Goal: Task Accomplishment & Management: Manage account settings

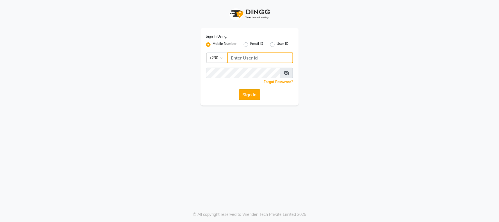
type input "59582222"
click at [242, 95] on button "Sign In" at bounding box center [249, 94] width 21 height 11
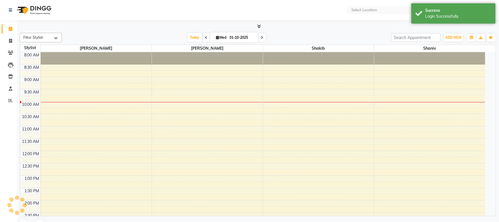
select select "en"
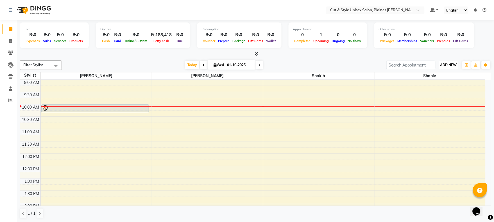
click at [450, 65] on span "ADD NEW" at bounding box center [448, 65] width 17 height 4
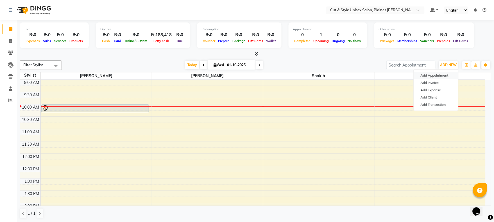
click at [430, 74] on button "Add Appointment" at bounding box center [436, 75] width 44 height 7
click at [429, 74] on span "Shaniv" at bounding box center [429, 75] width 111 height 7
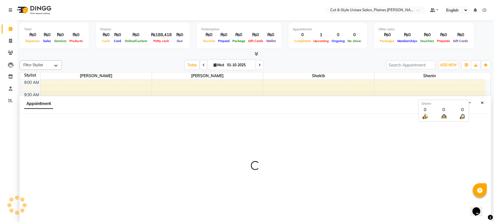
scroll to position [0, 0]
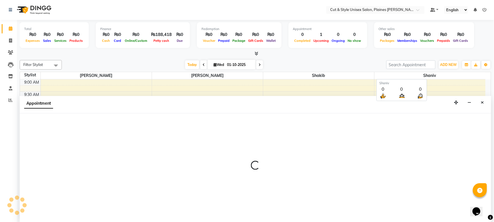
select select "600"
select select "tentative"
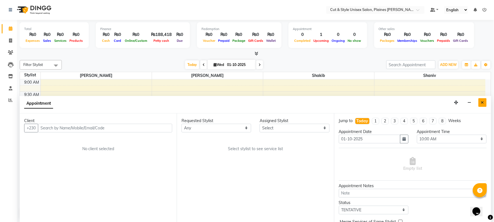
click at [483, 103] on icon "Close" at bounding box center [482, 103] width 3 height 4
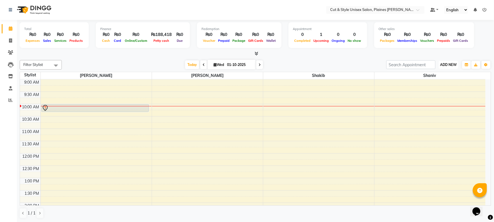
click at [451, 64] on span "ADD NEW" at bounding box center [448, 65] width 17 height 4
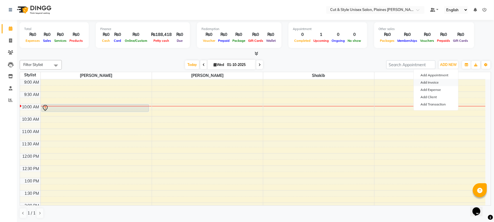
click at [431, 83] on link "Add Invoice" at bounding box center [436, 82] width 44 height 7
select select "service"
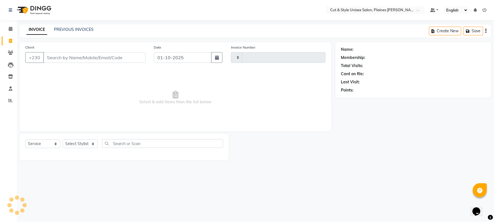
type input "4361"
select select "7731"
click at [63, 54] on input "Client" at bounding box center [95, 57] width 104 height 11
type input "54990339"
click at [126, 58] on span "Add Client" at bounding box center [132, 58] width 22 height 6
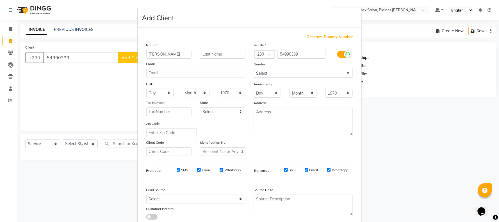
click at [150, 54] on input "[PERSON_NAME]" at bounding box center [169, 54] width 46 height 9
type input "[PERSON_NAME]"
click at [201, 53] on input "text" at bounding box center [223, 54] width 46 height 9
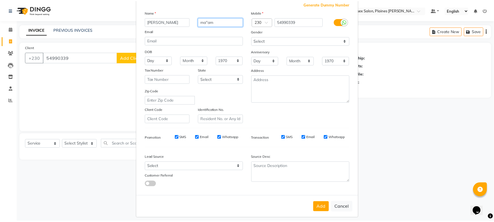
scroll to position [37, 0]
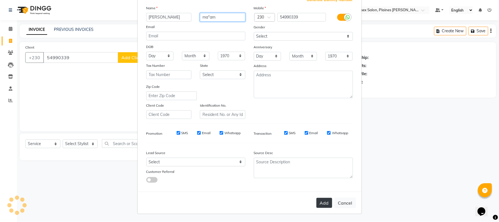
type input "ma"am"
click at [321, 204] on button "Add" at bounding box center [325, 203] width 16 height 10
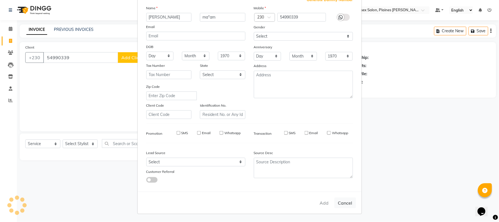
select select
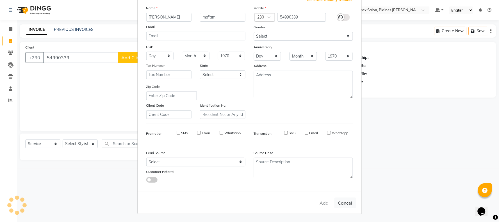
select select
checkbox input "false"
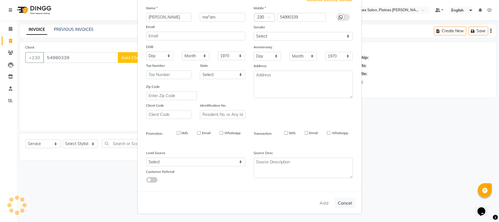
checkbox input "false"
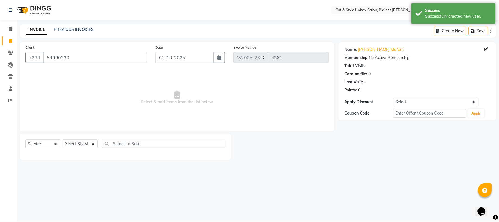
click at [28, 10] on img at bounding box center [33, 10] width 38 height 16
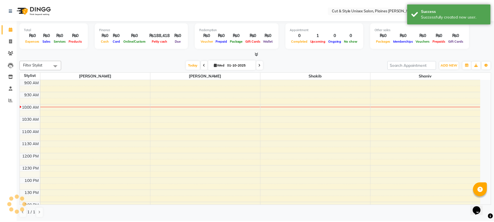
scroll to position [25, 0]
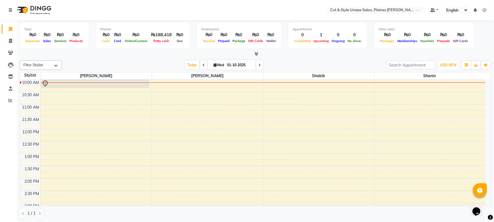
drag, startPoint x: 442, startPoint y: 65, endPoint x: 439, endPoint y: 75, distance: 10.1
click at [442, 65] on span "ADD NEW" at bounding box center [448, 65] width 17 height 4
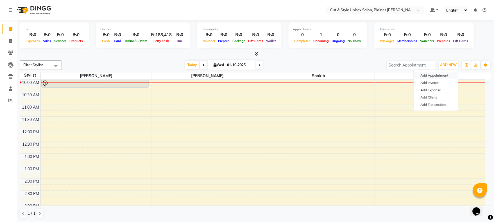
click at [429, 75] on button "Add Appointment" at bounding box center [436, 75] width 44 height 7
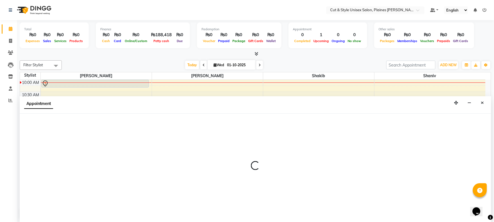
scroll to position [0, 0]
select select "600"
select select "tentative"
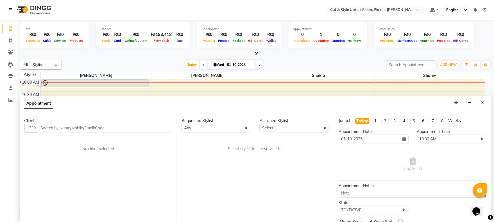
click at [100, 128] on input "text" at bounding box center [105, 128] width 134 height 9
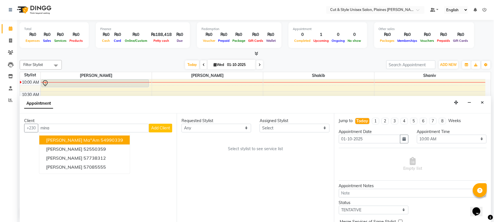
click at [101, 141] on ngb-highlight "54990339" at bounding box center [112, 140] width 22 height 6
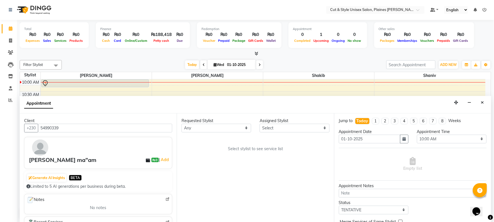
type input "54990339"
click at [234, 130] on select "Any [PERSON_NAME]" at bounding box center [216, 128] width 70 height 9
select select "68909"
click at [181, 124] on select "Any [PERSON_NAME]" at bounding box center [216, 128] width 70 height 9
select select "68909"
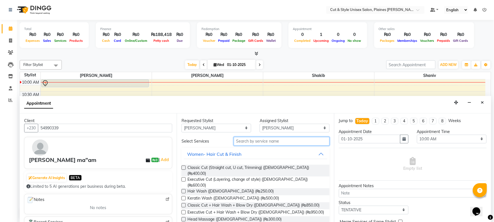
drag, startPoint x: 278, startPoint y: 142, endPoint x: 273, endPoint y: 142, distance: 4.8
click at [277, 142] on input "text" at bounding box center [282, 141] width 96 height 9
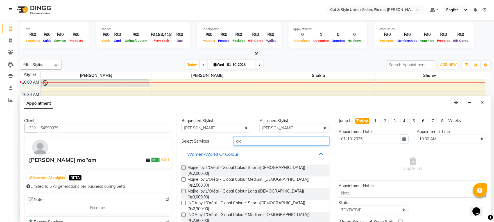
type input "glo"
click at [185, 189] on label at bounding box center [183, 191] width 4 height 4
click at [185, 190] on input "checkbox" at bounding box center [183, 192] width 4 height 4
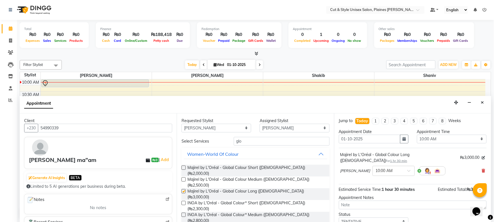
checkbox input "false"
click at [388, 168] on div at bounding box center [394, 171] width 42 height 6
click at [373, 176] on div "12:15 PM" at bounding box center [394, 181] width 42 height 10
click at [443, 139] on select "Select 10:00 AM 10:15 AM 10:30 AM 10:45 AM 11:00 AM 11:15 AM 11:30 AM 11:45 AM …" at bounding box center [452, 139] width 70 height 9
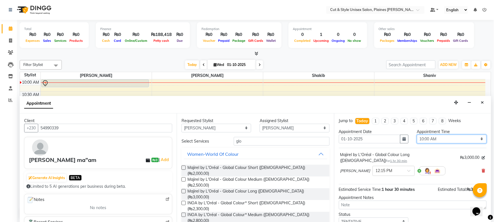
select select "735"
click at [417, 135] on select "Select 10:00 AM 10:15 AM 10:30 AM 10:45 AM 11:00 AM 11:15 AM 11:30 AM 11:45 AM …" at bounding box center [452, 139] width 70 height 9
click at [403, 141] on icon "button" at bounding box center [404, 139] width 3 height 4
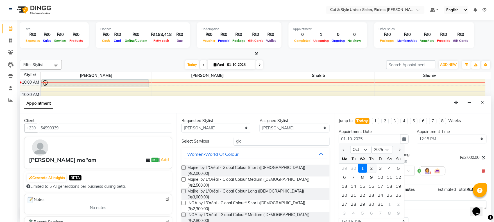
click at [371, 168] on div "2" at bounding box center [371, 168] width 9 height 9
type input "02-10-2025"
select select "735"
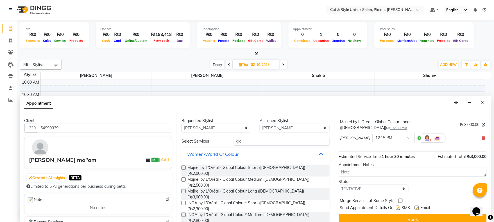
scroll to position [33, 0]
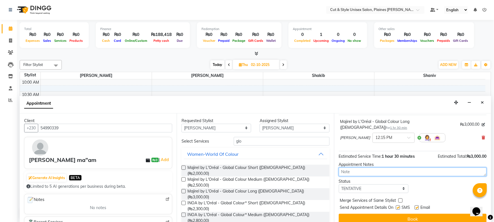
click at [391, 168] on textarea at bounding box center [413, 172] width 148 height 9
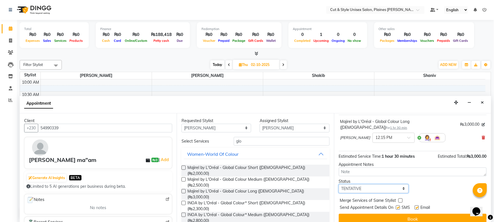
click at [399, 185] on select "Select TENTATIVE CONFIRM UPCOMING" at bounding box center [374, 189] width 70 height 9
select select "confirm booking"
click at [339, 185] on select "Select TENTATIVE CONFIRM UPCOMING" at bounding box center [374, 189] width 70 height 9
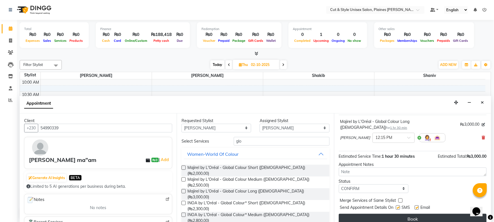
click at [422, 214] on button "Book" at bounding box center [413, 219] width 148 height 10
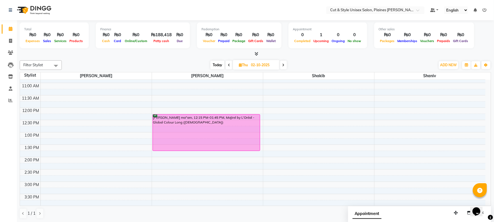
scroll to position [62, 0]
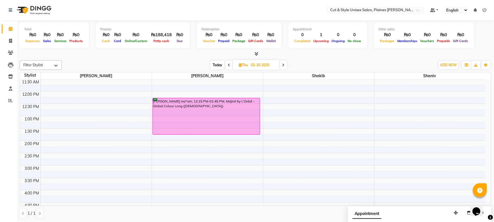
click at [282, 155] on div "9:00 AM 9:30 AM 10:00 AM 10:30 AM 11:00 AM 11:30 AM 12:00 PM 12:30 PM 1:00 PM 1…" at bounding box center [252, 165] width 465 height 296
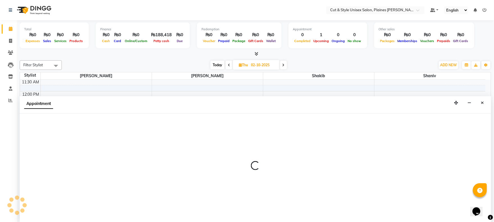
scroll to position [0, 0]
select select "68910"
select select "870"
select select "tentative"
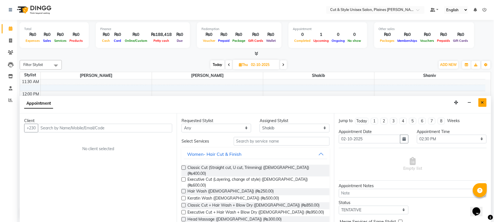
click at [481, 102] on button "Close" at bounding box center [482, 102] width 8 height 9
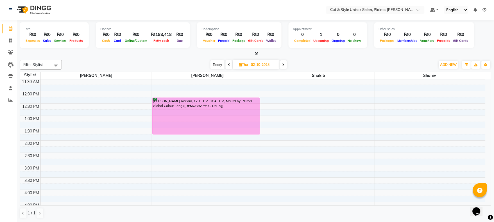
click at [271, 149] on div "9:00 AM 9:30 AM 10:00 AM 10:30 AM 11:00 AM 11:30 AM 12:00 PM 12:30 PM 1:00 PM 1…" at bounding box center [252, 165] width 465 height 296
select select "68910"
select select "tentative"
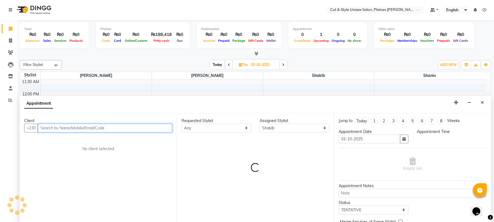
select select "855"
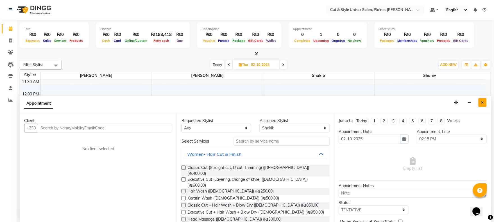
click at [480, 101] on button "Close" at bounding box center [482, 102] width 8 height 9
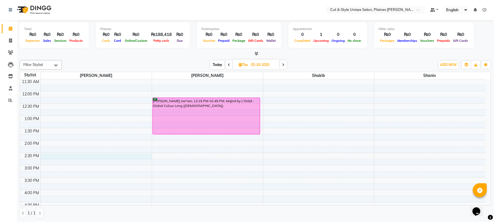
click at [99, 156] on div "9:00 AM 9:30 AM 10:00 AM 10:30 AM 11:00 AM 11:30 AM 12:00 PM 12:30 PM 1:00 PM 1…" at bounding box center [252, 165] width 465 height 296
select select "68908"
select select "tentative"
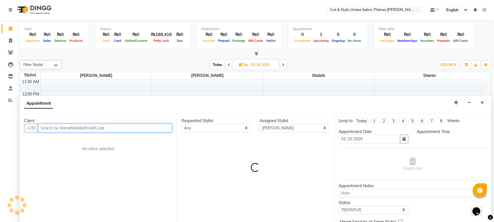
select select "870"
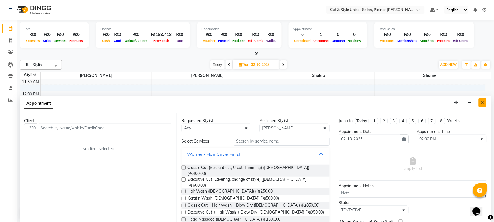
click at [481, 100] on button "Close" at bounding box center [482, 102] width 8 height 9
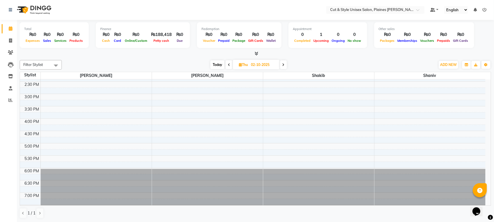
scroll to position [156, 0]
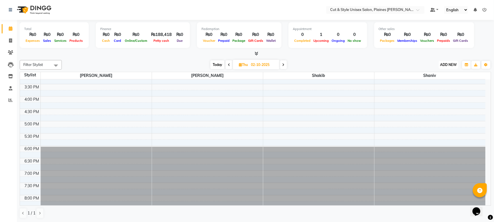
click at [447, 63] on span "ADD NEW" at bounding box center [448, 65] width 17 height 4
click at [158, 143] on div "9:00 AM 9:30 AM 10:00 AM 10:30 AM 11:00 AM 11:30 AM 12:00 PM 12:30 PM 1:00 PM 1…" at bounding box center [252, 72] width 465 height 296
select select "68909"
select select "tentative"
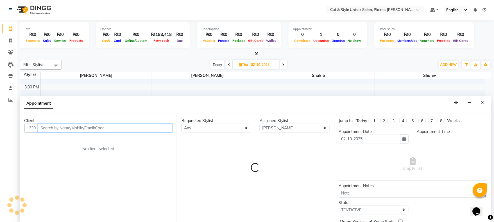
select select "1065"
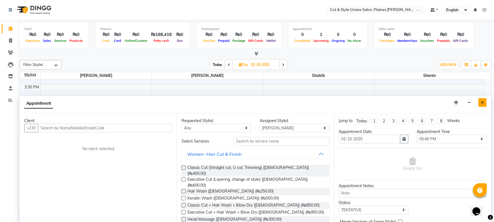
click at [482, 102] on icon "Close" at bounding box center [482, 103] width 3 height 4
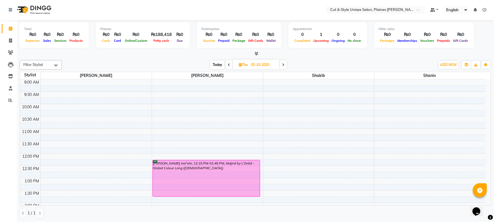
scroll to position [0, 0]
click at [227, 65] on span at bounding box center [229, 65] width 7 height 9
type input "01-10-2025"
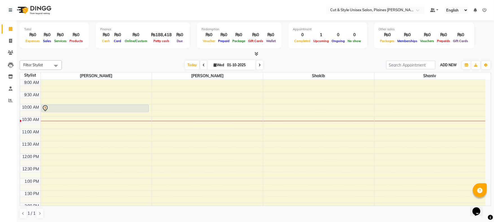
click at [445, 66] on span "ADD NEW" at bounding box center [448, 65] width 17 height 4
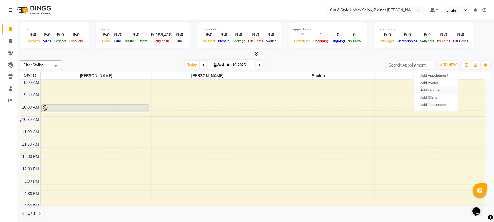
click at [432, 89] on link "Add Expense" at bounding box center [436, 90] width 44 height 7
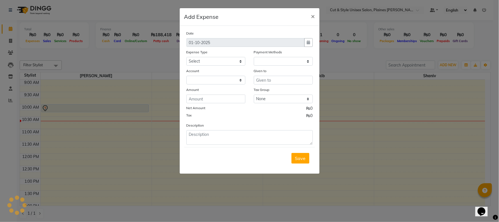
select select "1"
select select "6872"
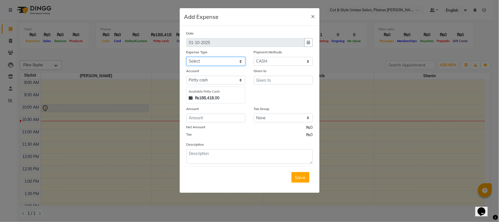
click at [222, 62] on select "Select Advance Salary Bank charges Car maintenance Cash transfer to bank Cash t…" at bounding box center [216, 61] width 59 height 9
select select "10"
click at [187, 57] on select "Select Advance Salary Bank charges Car maintenance Cash transfer to bank Cash t…" at bounding box center [216, 61] width 59 height 9
click at [206, 118] on input "number" at bounding box center [216, 118] width 59 height 9
type input "200"
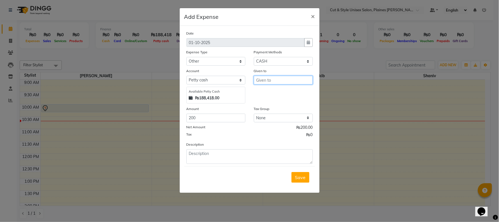
click at [289, 81] on input "text" at bounding box center [283, 80] width 59 height 9
click at [273, 109] on ngb-highlight "S haniv" at bounding box center [268, 110] width 14 height 6
type input "Shaniv"
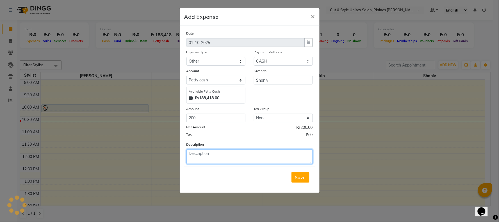
click at [249, 158] on textarea at bounding box center [250, 156] width 126 height 15
type textarea "nail polish..20x10--200 bil no..1317"
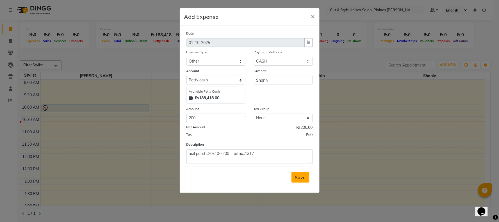
click at [301, 178] on span "Save" at bounding box center [300, 178] width 11 height 6
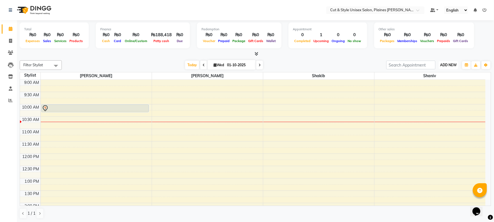
click at [453, 63] on span "ADD NEW" at bounding box center [448, 65] width 17 height 4
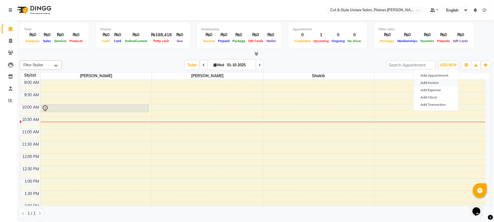
click at [433, 82] on link "Add Invoice" at bounding box center [436, 82] width 44 height 7
select select "service"
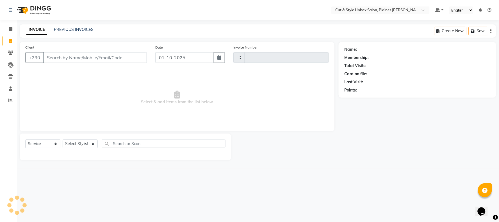
type input "4361"
select select "7731"
click at [24, 10] on img at bounding box center [33, 10] width 38 height 16
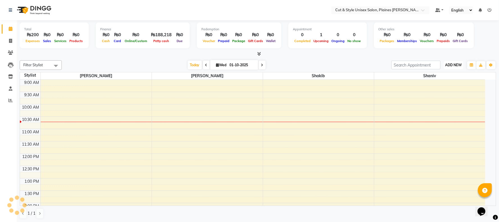
click at [451, 66] on span "ADD NEW" at bounding box center [454, 65] width 17 height 4
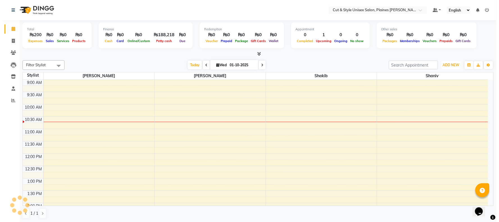
scroll to position [25, 0]
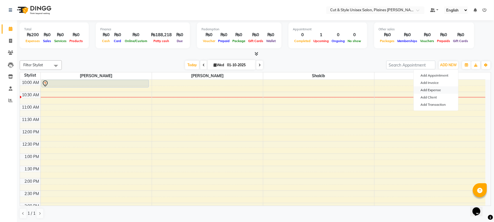
click at [431, 89] on link "Add Expense" at bounding box center [436, 90] width 44 height 7
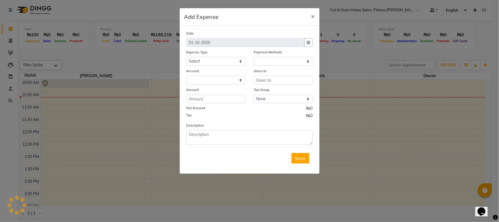
select select "1"
select select "6872"
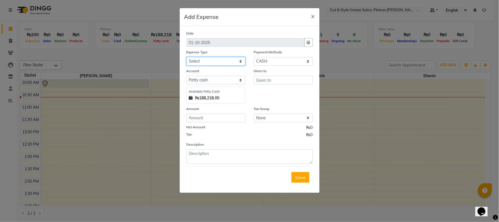
click at [212, 62] on select "Select Advance Salary Bank charges Car maintenance Cash transfer to bank Cash t…" at bounding box center [216, 61] width 59 height 9
select select "10"
click at [187, 57] on select "Select Advance Salary Bank charges Car maintenance Cash transfer to bank Cash t…" at bounding box center [216, 61] width 59 height 9
click at [198, 119] on input "number" at bounding box center [216, 118] width 59 height 9
type input "225"
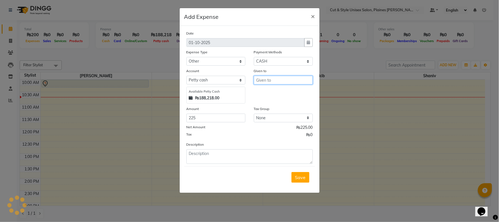
click at [283, 79] on input "text" at bounding box center [283, 80] width 59 height 9
click at [281, 78] on input "text" at bounding box center [283, 80] width 59 height 9
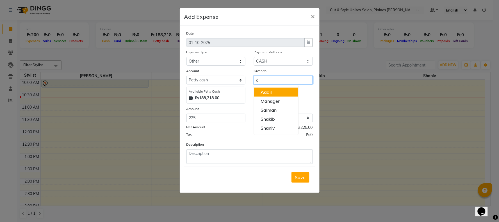
click at [269, 92] on ngb-highlight "A a dil" at bounding box center [266, 92] width 11 height 6
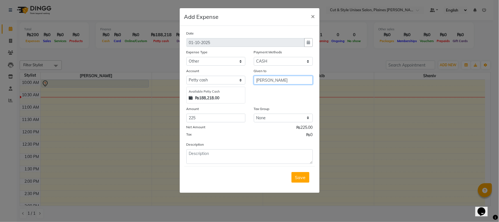
type input "[PERSON_NAME]"
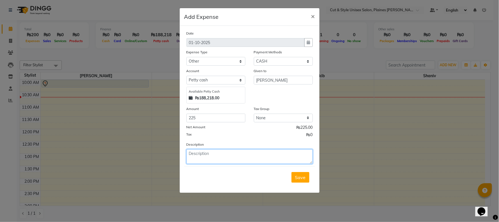
click at [225, 155] on textarea at bounding box center [250, 156] width 126 height 15
type textarea "l"
type textarea "machine ocean 3l likvit...invoice no..20250930175749-29-5-69796"
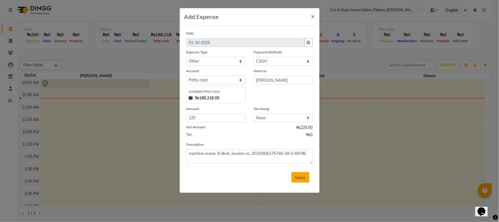
click at [296, 179] on span "Save" at bounding box center [300, 178] width 11 height 6
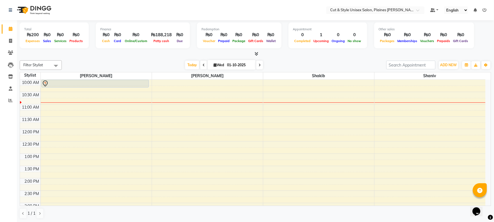
click at [486, 10] on icon at bounding box center [485, 10] width 4 height 4
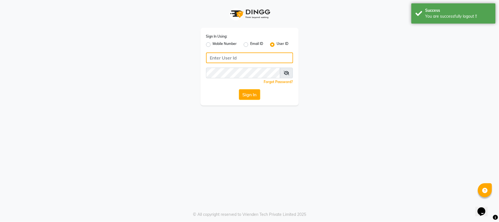
type input "59582222"
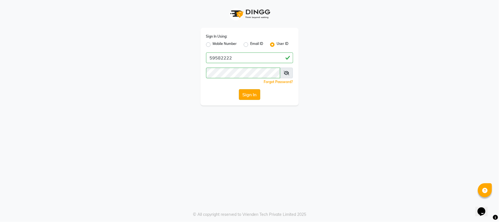
click at [244, 92] on button "Sign In" at bounding box center [249, 94] width 21 height 11
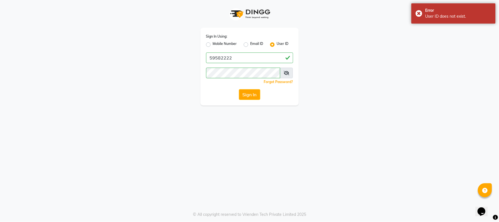
click at [213, 44] on label "Mobile Number" at bounding box center [225, 44] width 24 height 7
click at [213, 44] on input "Mobile Number" at bounding box center [215, 43] width 4 height 4
radio input "true"
radio input "false"
click at [221, 57] on span at bounding box center [221, 60] width 7 height 6
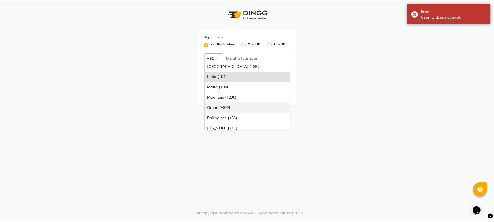
scroll to position [47, 0]
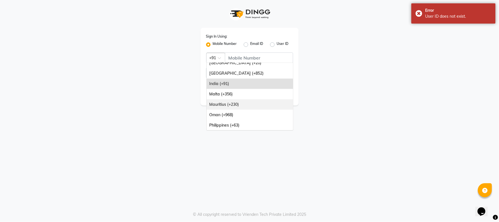
click at [227, 102] on div "Mauritius (+230)" at bounding box center [250, 104] width 87 height 10
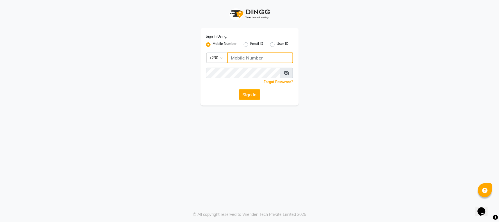
click at [262, 58] on input "Username" at bounding box center [260, 58] width 66 height 11
type input "59582222"
click at [249, 96] on button "Sign In" at bounding box center [249, 94] width 21 height 11
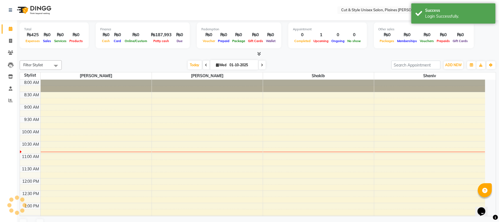
select select "en"
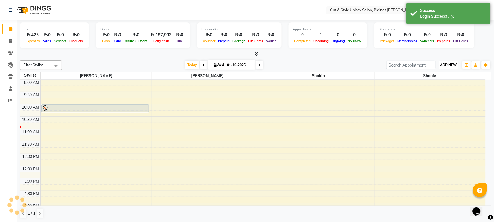
click at [451, 65] on span "ADD NEW" at bounding box center [448, 65] width 17 height 4
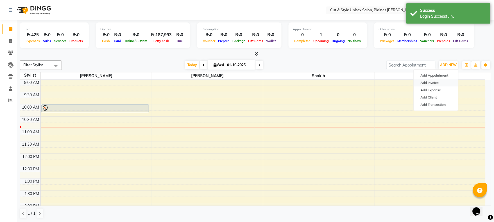
click at [431, 80] on link "Add Invoice" at bounding box center [436, 82] width 44 height 7
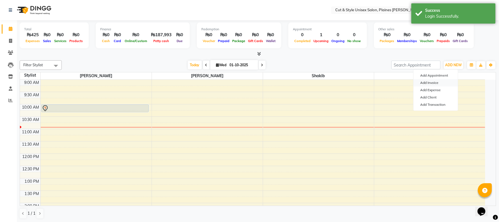
select select "service"
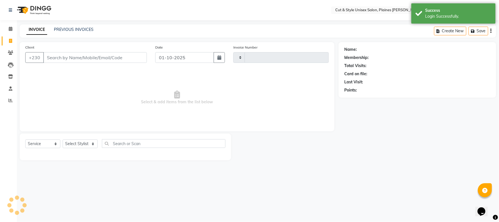
type input "4361"
select select "7731"
click at [69, 56] on input "Client" at bounding box center [95, 57] width 104 height 11
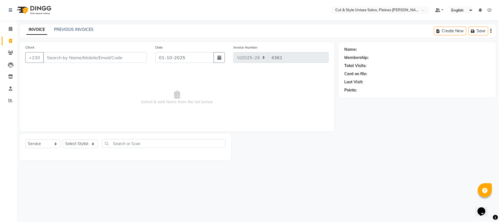
click at [22, 7] on img at bounding box center [33, 10] width 38 height 16
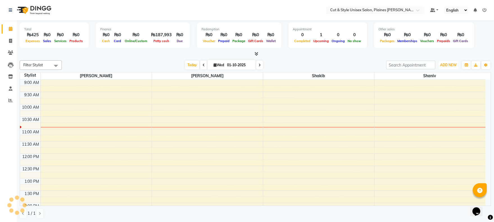
click at [451, 65] on span "ADD NEW" at bounding box center [448, 65] width 17 height 4
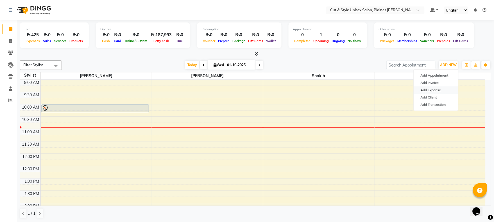
click at [427, 89] on link "Add Expense" at bounding box center [436, 90] width 44 height 7
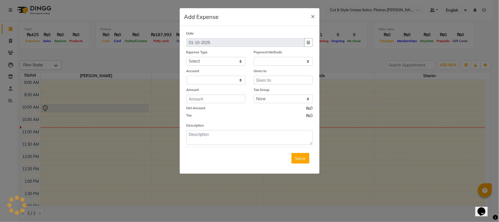
select select "1"
select select "6872"
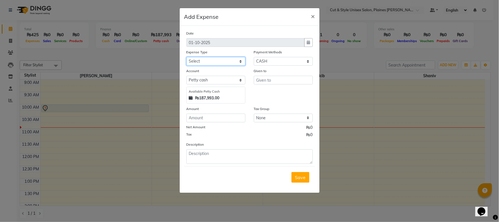
drag, startPoint x: 228, startPoint y: 61, endPoint x: 225, endPoint y: 59, distance: 3.4
click at [228, 61] on select "Select Advance Salary Bank charges Car maintenance Cash transfer to bank Cash t…" at bounding box center [216, 61] width 59 height 9
select select "10"
click at [187, 57] on select "Select Advance Salary Bank charges Car maintenance Cash transfer to bank Cash t…" at bounding box center [216, 61] width 59 height 9
click at [222, 119] on input "number" at bounding box center [216, 118] width 59 height 9
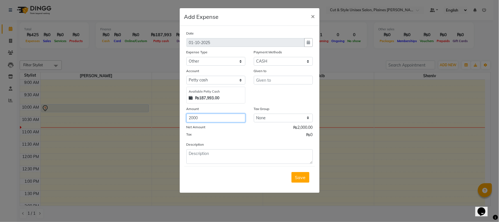
type input "2000"
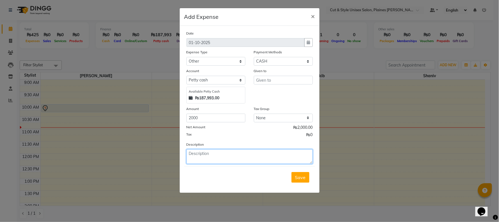
click at [230, 159] on textarea at bounding box center [250, 156] width 126 height 15
type textarea "Presure cooker..."
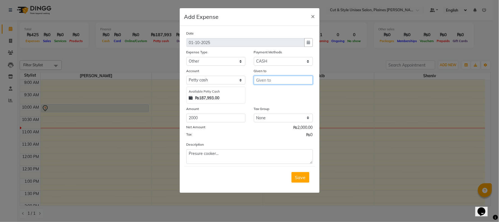
click at [279, 76] on input "text" at bounding box center [283, 80] width 59 height 9
click at [278, 81] on input "text" at bounding box center [283, 80] width 59 height 9
click at [282, 79] on input "text" at bounding box center [283, 80] width 59 height 9
drag, startPoint x: 282, startPoint y: 91, endPoint x: 280, endPoint y: 96, distance: 4.6
click at [282, 92] on button "Sa lman" at bounding box center [276, 92] width 44 height 9
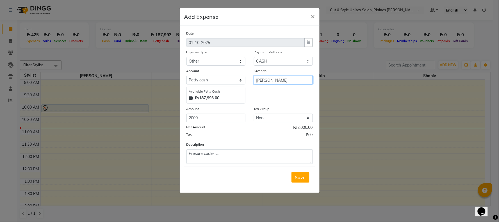
type input "[PERSON_NAME]"
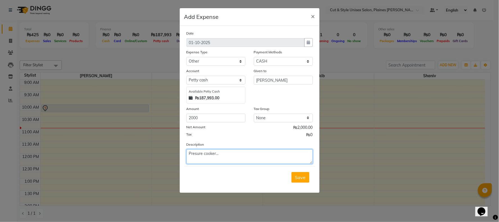
click at [231, 157] on textarea "Presure cooker..." at bounding box center [250, 156] width 126 height 15
type textarea "Presure cooker [PERSON_NAME].6.5.ltr.....brn...I 07005231"
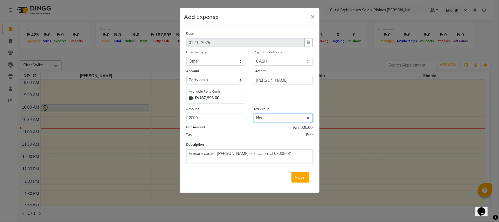
click at [304, 118] on select "None" at bounding box center [283, 118] width 59 height 9
click at [298, 119] on select "None" at bounding box center [283, 118] width 59 height 9
click at [302, 177] on span "Save" at bounding box center [300, 178] width 11 height 6
